Goal: Complete application form

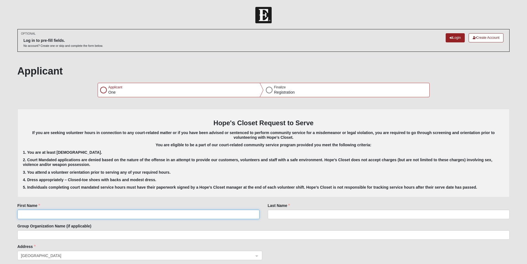
click at [100, 213] on input "First Name" at bounding box center [138, 213] width 242 height 9
type input "[PERSON_NAME]"
type input "L"
type input "k"
type input "[PERSON_NAME]"
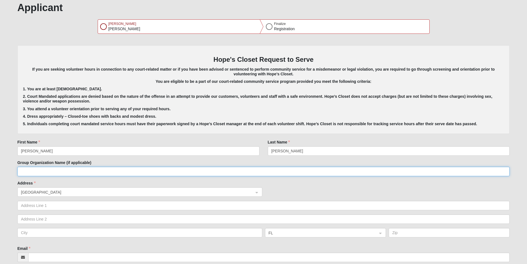
scroll to position [83, 0]
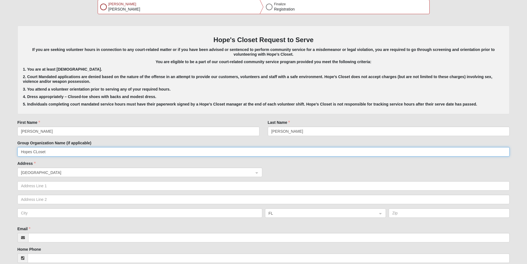
type input "Hopes CLoset"
drag, startPoint x: 44, startPoint y: 151, endPoint x: 4, endPoint y: 150, distance: 40.1
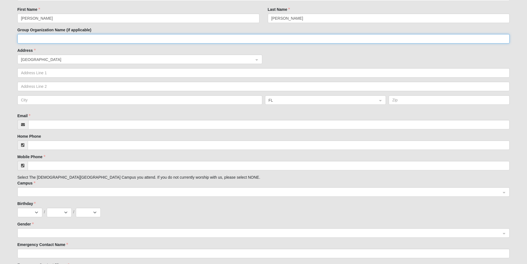
scroll to position [249, 0]
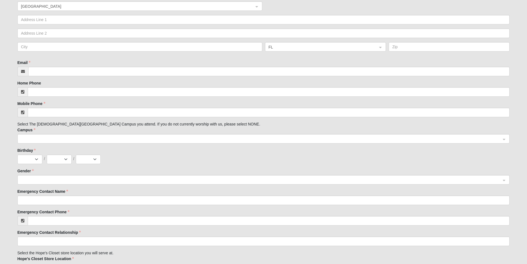
click at [36, 138] on span at bounding box center [261, 139] width 480 height 6
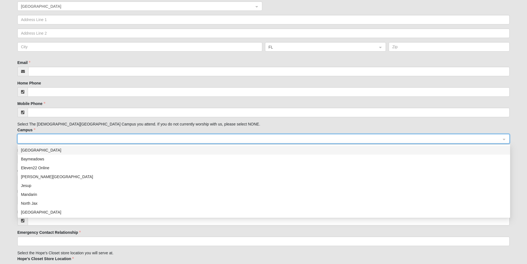
click at [37, 151] on div "[GEOGRAPHIC_DATA]" at bounding box center [264, 150] width 486 height 6
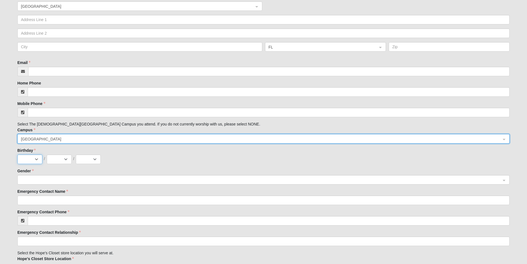
click at [34, 156] on select "Jan Feb Mar Apr May Jun [DATE] Aug Sep Oct Nov Dec" at bounding box center [29, 158] width 25 height 9
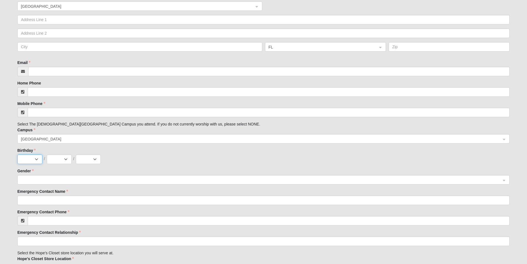
select select "5"
click at [17, 154] on select "Jan Feb Mar Apr May Jun [DATE] Aug Sep Oct Nov Dec" at bounding box center [29, 158] width 25 height 9
click at [53, 157] on select "1 2 3 4 5 6 7 8 9 10 11 12 13 14 15 16 17 18 19 20 21 22 23 24 25 26 27 28 29 3…" at bounding box center [59, 158] width 25 height 9
select select "31"
click at [47, 154] on select "1 2 3 4 5 6 7 8 9 10 11 12 13 14 15 16 17 18 19 20 21 22 23 24 25 26 27 28 29 3…" at bounding box center [59, 158] width 25 height 9
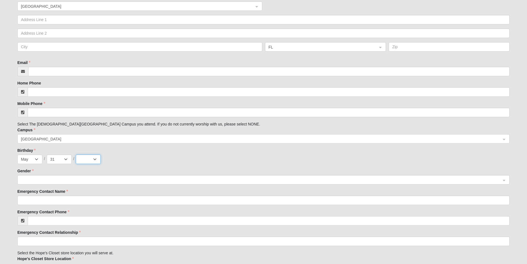
click at [94, 160] on select "2025 2024 2023 2022 2021 2020 2019 2018 2017 2016 2015 2014 2013 2012 2011 2010…" at bounding box center [88, 158] width 25 height 9
select select "1991"
click at [76, 154] on select "2025 2024 2023 2022 2021 2020 2019 2018 2017 2016 2015 2014 2013 2012 2011 2010…" at bounding box center [88, 158] width 25 height 9
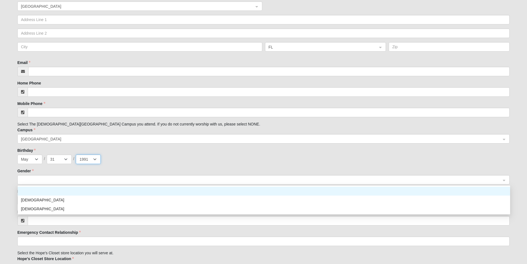
click at [43, 181] on span at bounding box center [261, 180] width 480 height 6
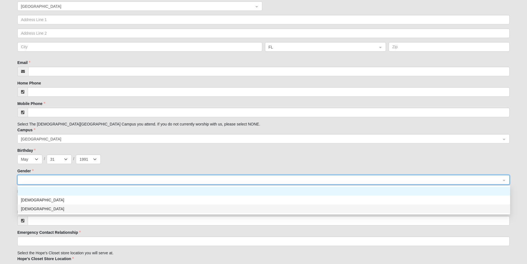
click at [36, 207] on div "[DEMOGRAPHIC_DATA]" at bounding box center [264, 209] width 486 height 6
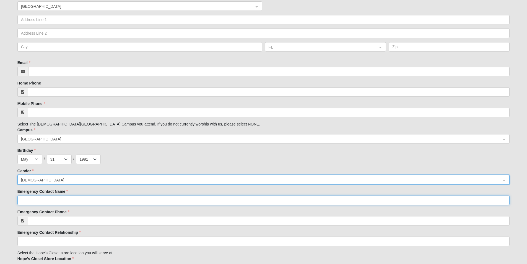
click at [37, 202] on input "Emergency Contact Name" at bounding box center [263, 199] width 493 height 9
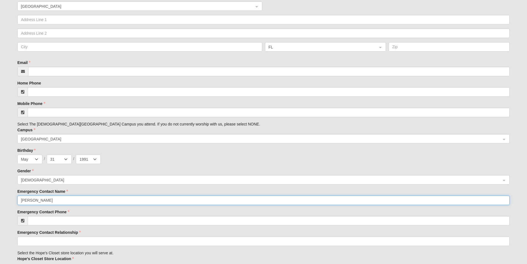
type input "[PERSON_NAME]"
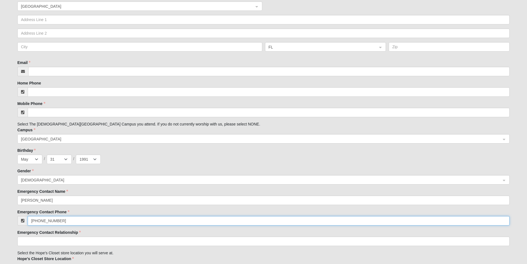
type input "[PHONE_NUMBER]"
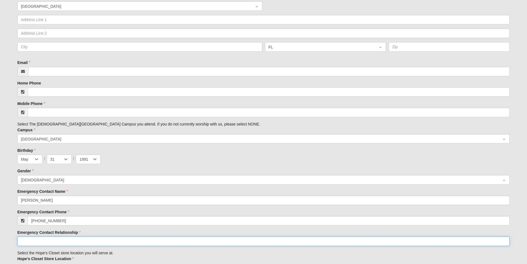
click at [53, 240] on input "Emergency Contact Relationship" at bounding box center [263, 240] width 493 height 9
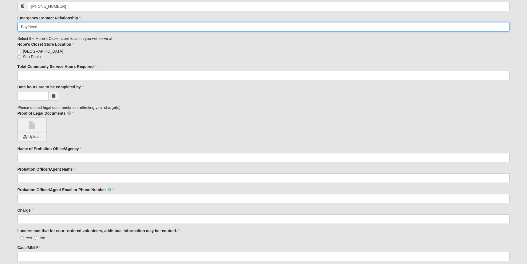
scroll to position [493, 0]
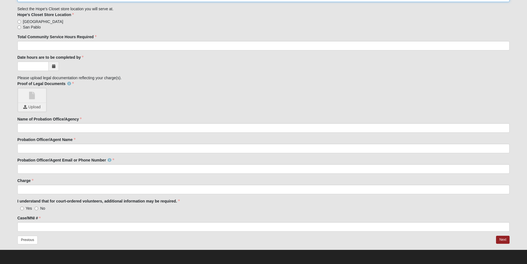
type input "Boyfriend"
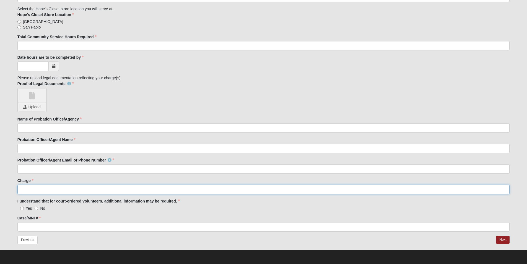
click at [59, 190] on input "Charge" at bounding box center [263, 189] width 493 height 9
type input "N/A"
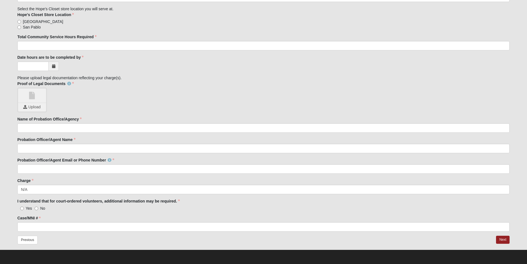
click at [24, 208] on label "Yes" at bounding box center [24, 208] width 15 height 6
click at [24, 208] on input "Yes" at bounding box center [22, 208] width 4 height 4
radio input "true"
click at [52, 64] on icon at bounding box center [53, 66] width 3 height 4
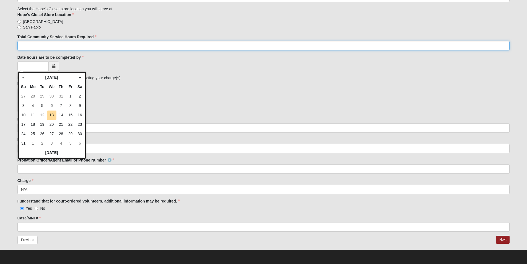
click at [53, 44] on input "Total Community Service Hours Required" at bounding box center [263, 45] width 493 height 9
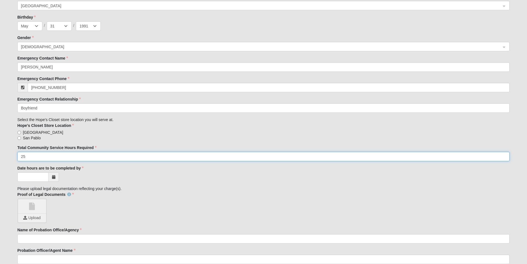
scroll to position [437, 0]
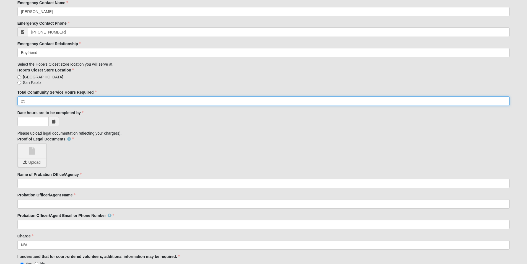
type input "25"
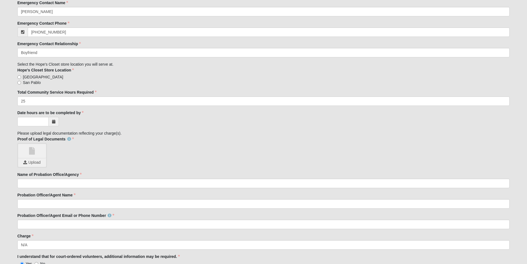
click at [54, 123] on span at bounding box center [54, 121] width 10 height 9
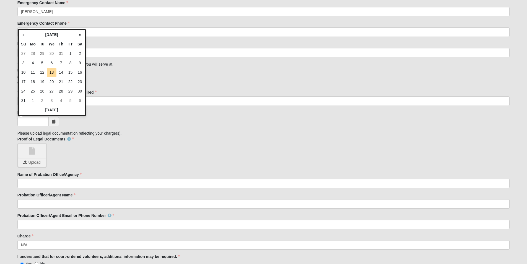
click at [130, 124] on div at bounding box center [263, 121] width 493 height 9
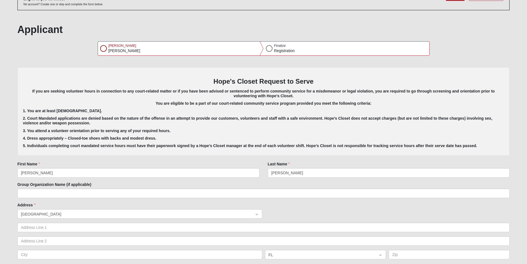
scroll to position [0, 0]
